Goal: Use online tool/utility: Utilize a website feature to perform a specific function

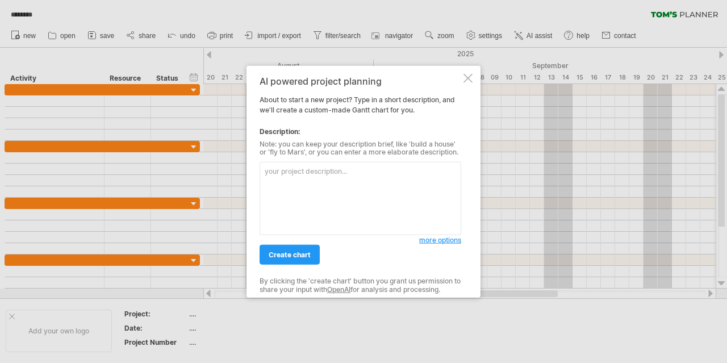
click at [307, 177] on textarea at bounding box center [361, 198] width 202 height 73
type textarea "J"
type textarea "新"
type textarea "NRLU"
type textarea "新"
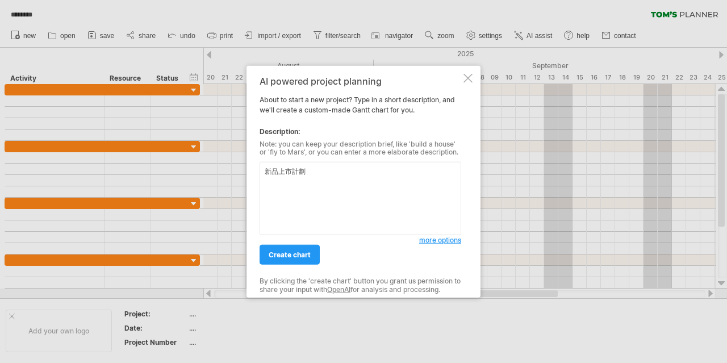
click at [290, 265] on div "AI powered project planning About to start a new project? Type in a short descr…" at bounding box center [361, 182] width 202 height 212
click at [286, 256] on span "create chart" at bounding box center [290, 254] width 42 height 9
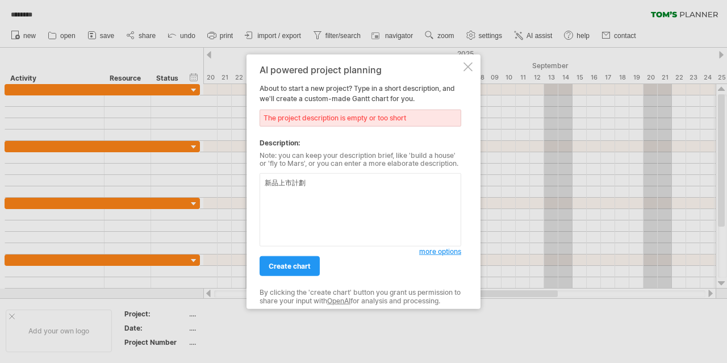
click at [328, 186] on textarea "新品上市計劃" at bounding box center [361, 209] width 202 height 73
click at [278, 187] on textarea "新品上市計劃" at bounding box center [361, 209] width 202 height 73
type textarea "寵物食品產品開發上市計劃"
click at [285, 264] on span "create chart" at bounding box center [290, 266] width 42 height 9
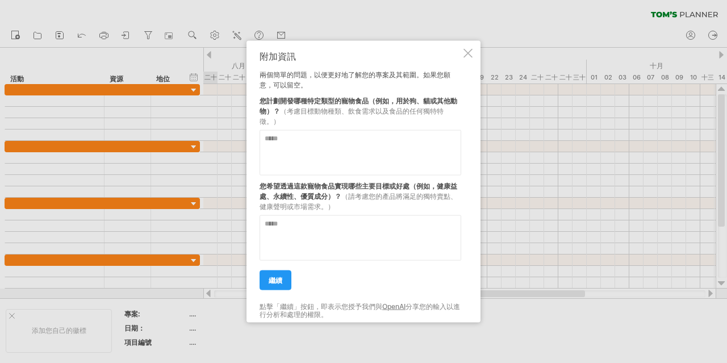
click at [356, 143] on textarea at bounding box center [361, 152] width 202 height 45
type textarea "****"
type textarea "*"
type textarea "**********"
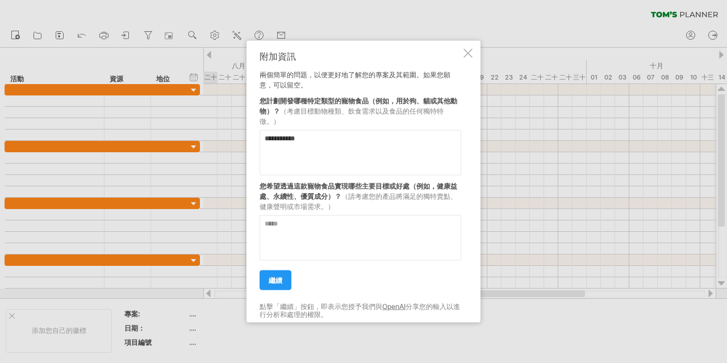
click at [361, 228] on textarea at bounding box center [361, 237] width 202 height 45
drag, startPoint x: 435, startPoint y: 185, endPoint x: 456, endPoint y: 186, distance: 21.6
click at [456, 186] on font "您希望透過這款寵物食品實現哪些主要目標或好處（例如，健康益處、永續性、優質成分）？" at bounding box center [359, 190] width 198 height 19
click at [317, 240] on textarea at bounding box center [361, 237] width 202 height 45
type textarea "*******"
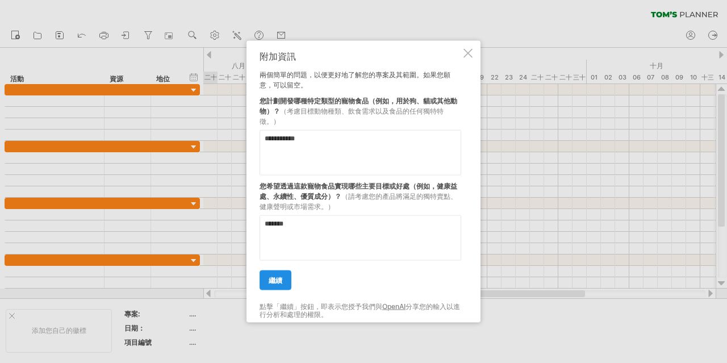
click at [265, 280] on link "繼續" at bounding box center [276, 280] width 32 height 20
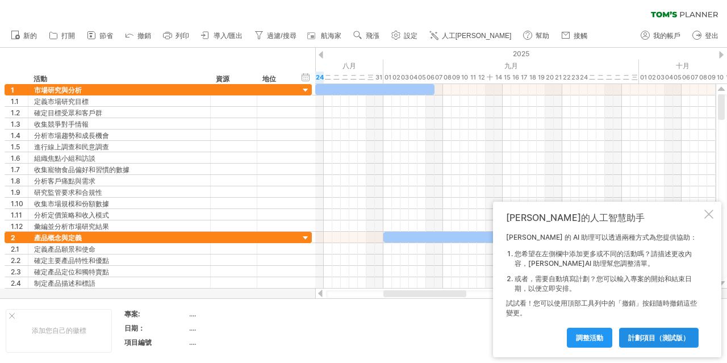
click at [663, 337] on font "計劃項目（測試版）" at bounding box center [658, 337] width 61 height 9
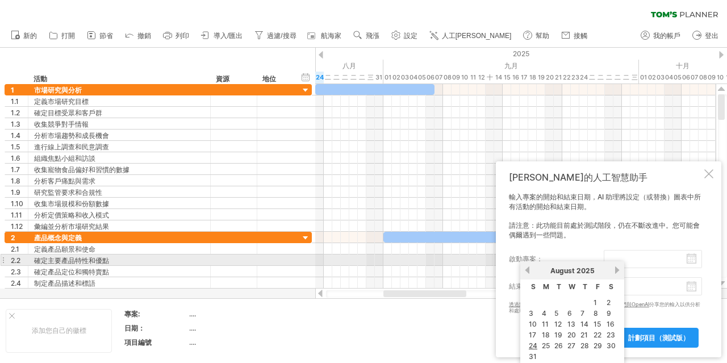
click at [687, 261] on body "進度(100%) 嘗試造訪 [DOMAIN_NAME] 再次連接... 0% 清除過濾器" at bounding box center [363, 182] width 727 height 365
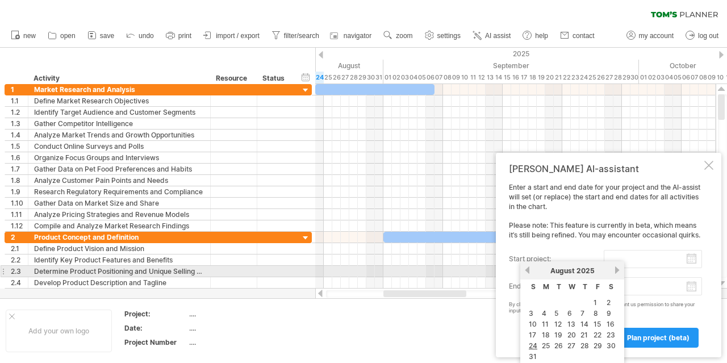
click at [616, 271] on link "next" at bounding box center [617, 270] width 9 height 9
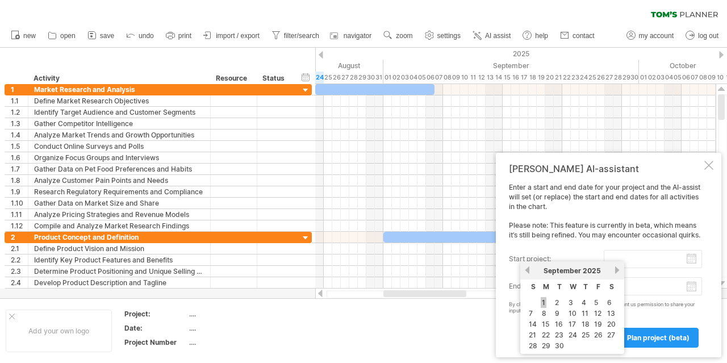
click at [544, 302] on link "1" at bounding box center [544, 302] width 6 height 11
type input "********"
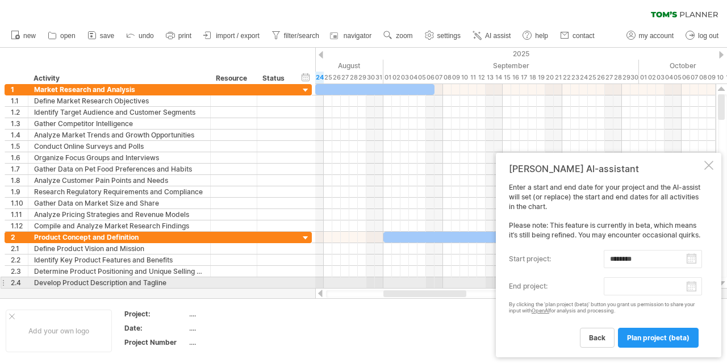
click at [691, 287] on body "progress(100%) Trying to reach [DOMAIN_NAME] Connected again... 0% clear filter…" at bounding box center [363, 182] width 727 height 365
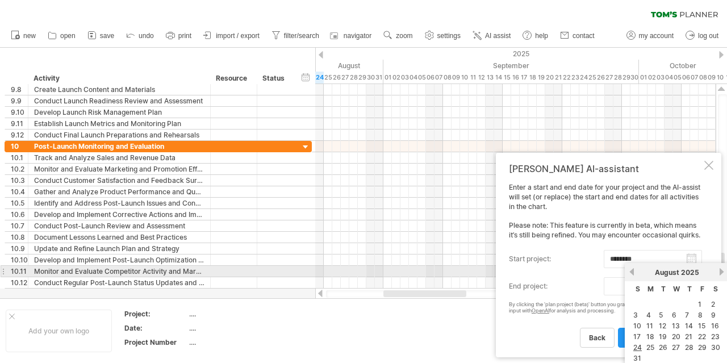
click at [717, 270] on link "next" at bounding box center [721, 272] width 9 height 9
click at [721, 272] on link "next" at bounding box center [721, 272] width 9 height 9
click at [723, 272] on link "next" at bounding box center [721, 272] width 9 height 9
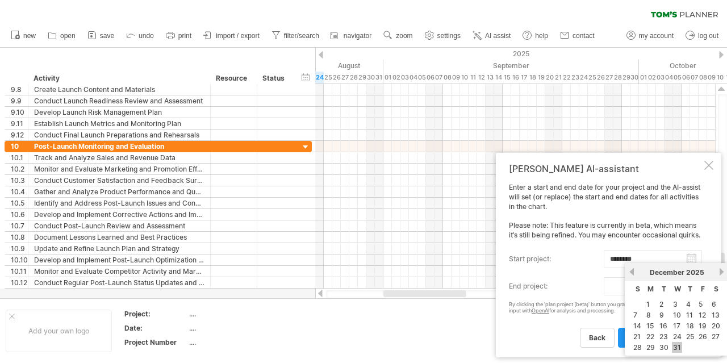
click at [677, 346] on link "31" at bounding box center [677, 347] width 10 height 11
type input "********"
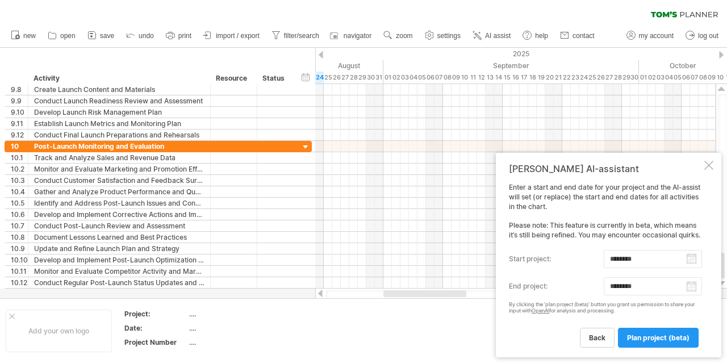
click at [643, 338] on span "plan project (beta)" at bounding box center [658, 337] width 62 height 9
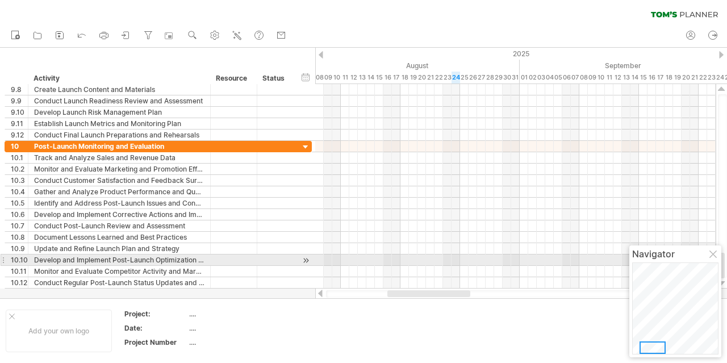
click at [712, 257] on div at bounding box center [713, 254] width 9 height 9
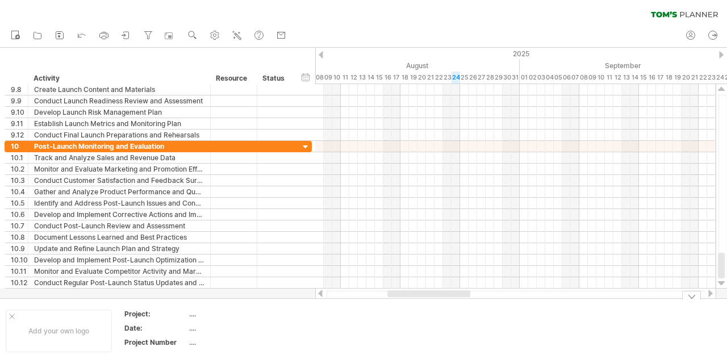
drag, startPoint x: 451, startPoint y: 293, endPoint x: 451, endPoint y: 301, distance: 8.0
click at [451, 301] on div "Trying to reach [DOMAIN_NAME] Connected again... 0% clear filter new 1" at bounding box center [363, 181] width 727 height 363
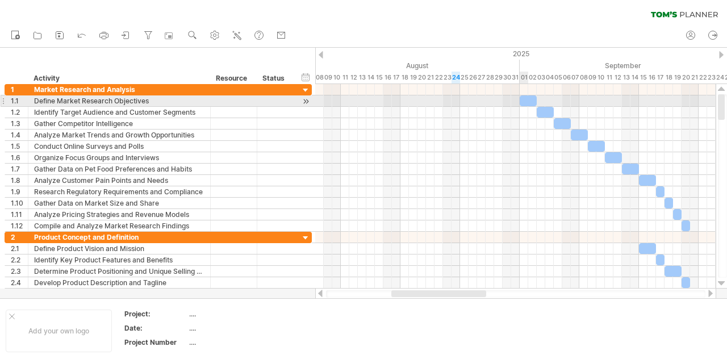
click at [527, 100] on div at bounding box center [528, 100] width 17 height 11
drag, startPoint x: 537, startPoint y: 100, endPoint x: 559, endPoint y: 100, distance: 21.6
click at [552, 100] on span at bounding box center [550, 100] width 5 height 11
drag, startPoint x: 559, startPoint y: 100, endPoint x: 536, endPoint y: 101, distance: 23.3
click at [536, 101] on span at bounding box center [537, 100] width 5 height 11
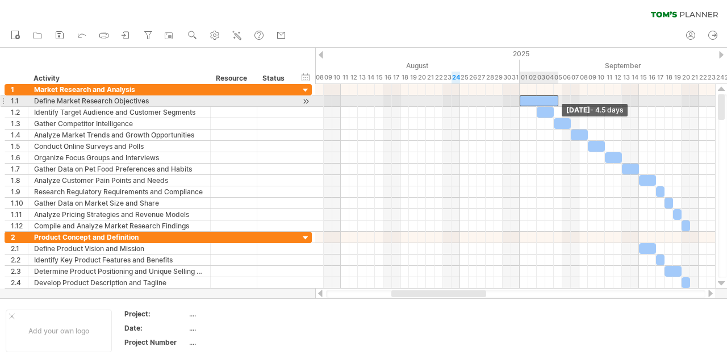
drag, startPoint x: 536, startPoint y: 99, endPoint x: 556, endPoint y: 99, distance: 19.9
click at [556, 99] on span at bounding box center [558, 100] width 5 height 11
drag, startPoint x: 556, startPoint y: 99, endPoint x: 537, endPoint y: 99, distance: 19.3
click at [537, 99] on div at bounding box center [528, 100] width 17 height 11
click at [537, 100] on div at bounding box center [531, 100] width 22 height 11
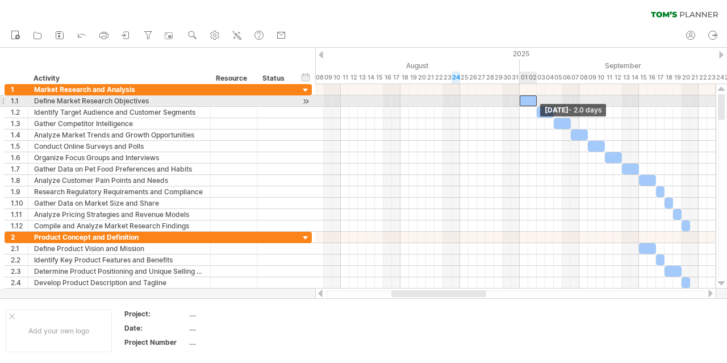
click at [537, 100] on div at bounding box center [528, 100] width 17 height 11
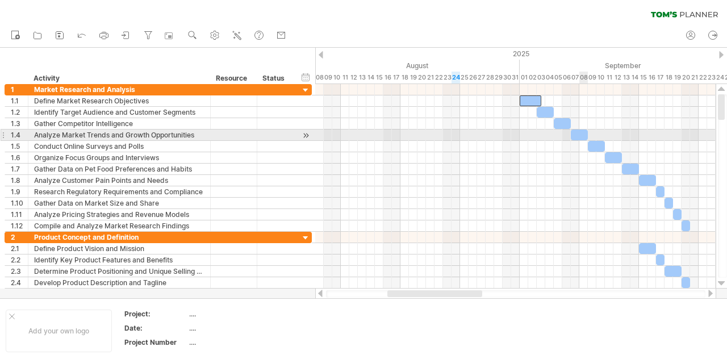
click at [586, 133] on span at bounding box center [588, 135] width 5 height 11
click at [588, 133] on span at bounding box center [588, 135] width 5 height 11
